Goal: Task Accomplishment & Management: Manage account settings

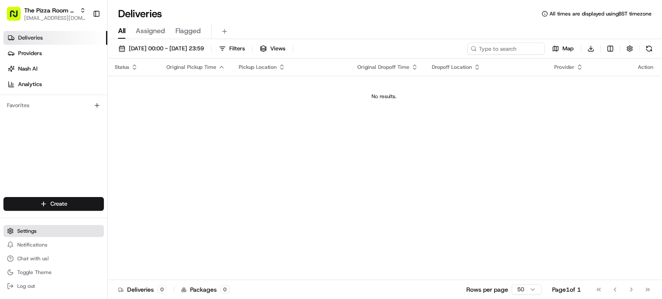
click at [22, 230] on span "Settings" at bounding box center [26, 231] width 19 height 7
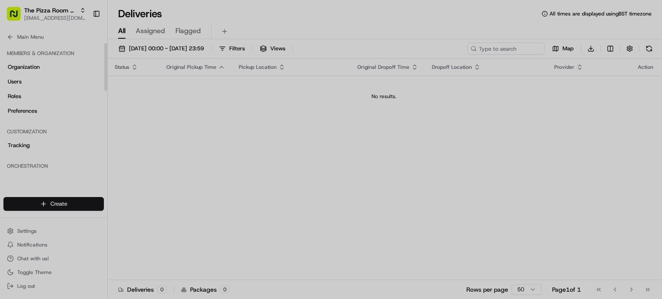
click at [8, 41] on div at bounding box center [331, 149] width 662 height 299
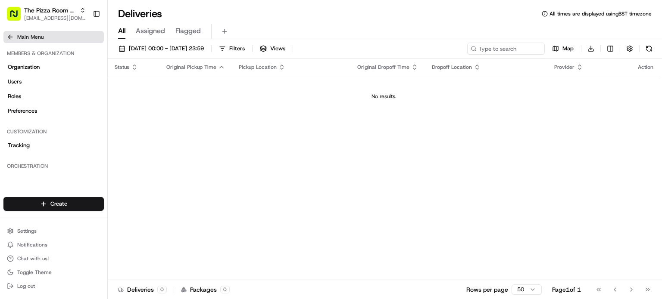
click at [7, 42] on button "Main Menu" at bounding box center [53, 37] width 100 height 12
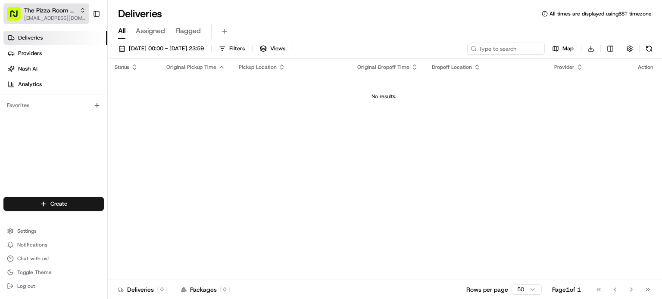
click at [86, 15] on button "The Pizza Room - Poplar [EMAIL_ADDRESS][DOMAIN_NAME]" at bounding box center [46, 13] width 86 height 21
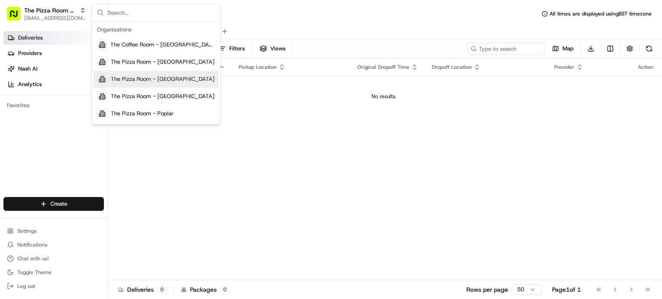
click at [147, 74] on div "The Pizza Room - [GEOGRAPHIC_DATA]" at bounding box center [155, 79] width 125 height 17
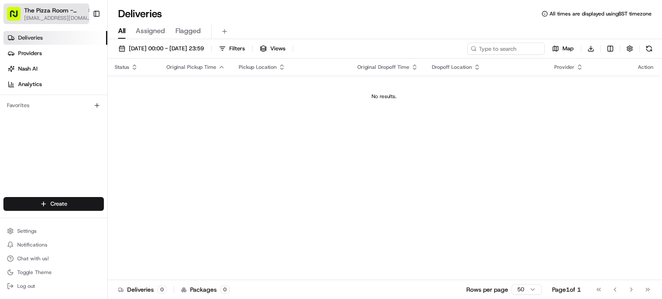
click at [66, 16] on span "[EMAIL_ADDRESS][DOMAIN_NAME]" at bounding box center [58, 18] width 69 height 7
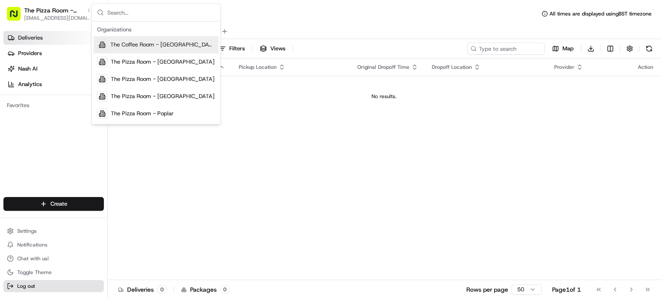
click at [64, 291] on button "Log out" at bounding box center [53, 286] width 100 height 12
